Goal: Information Seeking & Learning: Learn about a topic

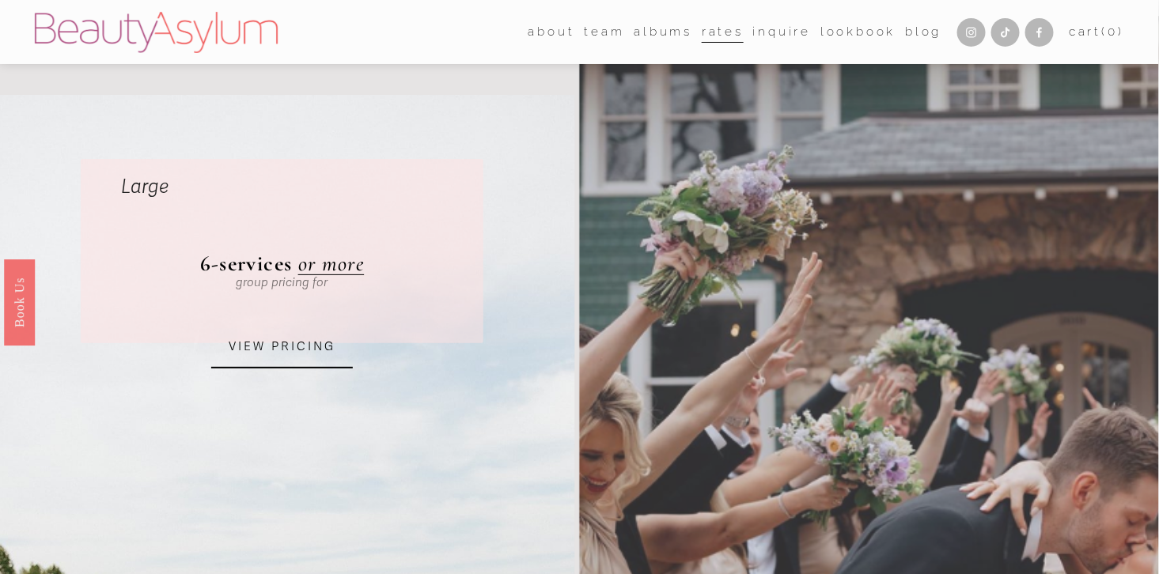
click at [713, 34] on link "Rates" at bounding box center [723, 32] width 42 height 24
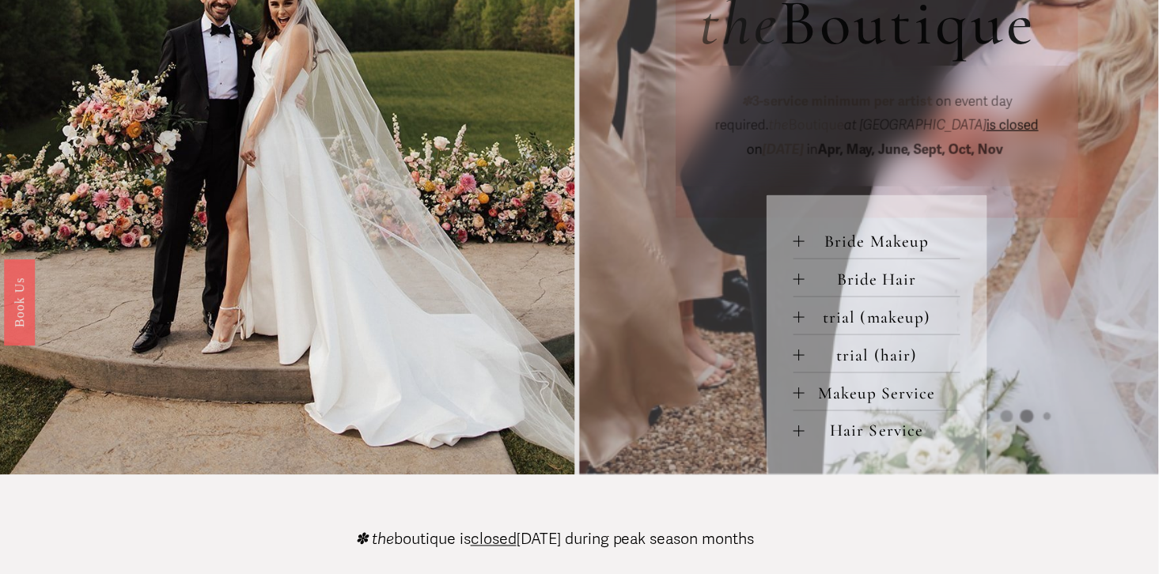
scroll to position [669, 0]
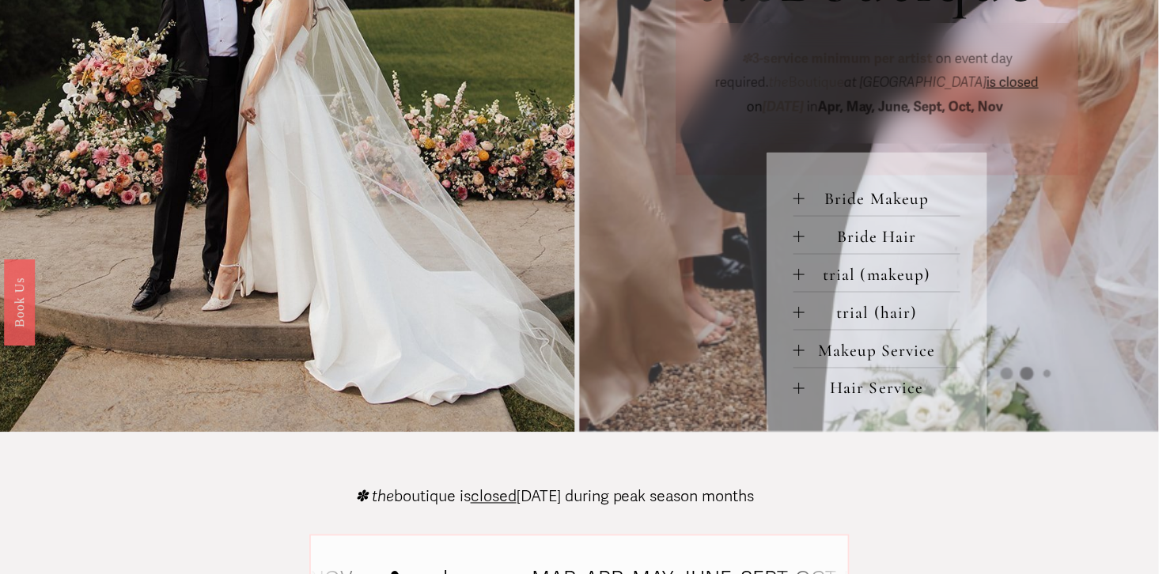
click at [872, 346] on span "Makeup Service" at bounding box center [882, 350] width 156 height 21
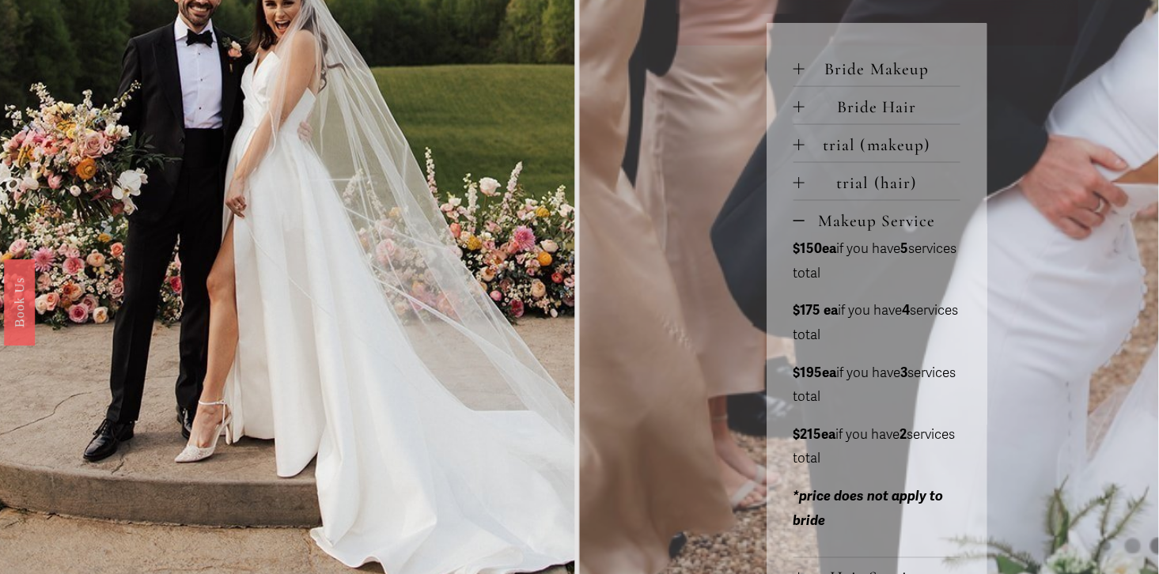
scroll to position [800, 0]
